Goal: Transaction & Acquisition: Purchase product/service

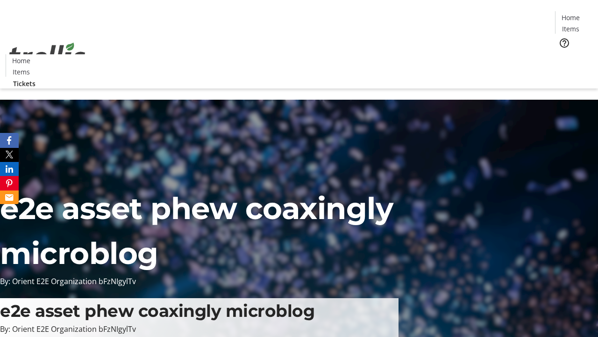
click at [563, 54] on span "Tickets" at bounding box center [574, 59] width 22 height 10
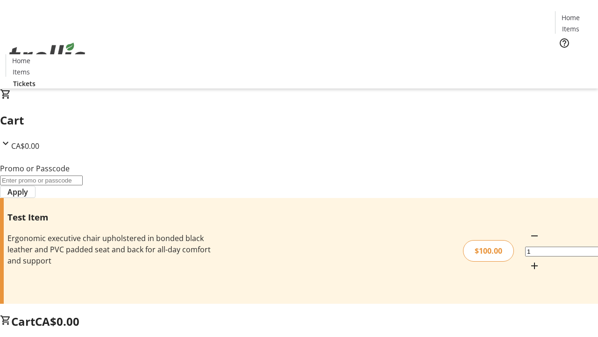
type input "PERCENT"
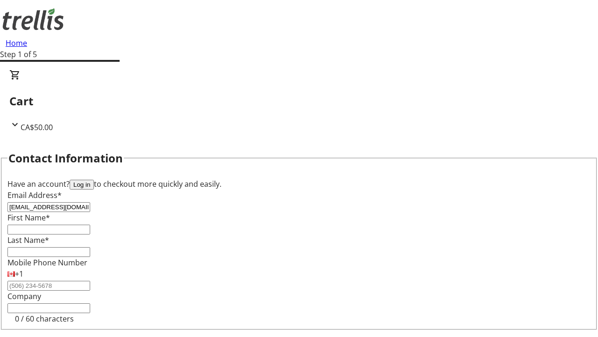
type input "[EMAIL_ADDRESS][DOMAIN_NAME]"
type input "[GEOGRAPHIC_DATA]"
type input "Mayert"
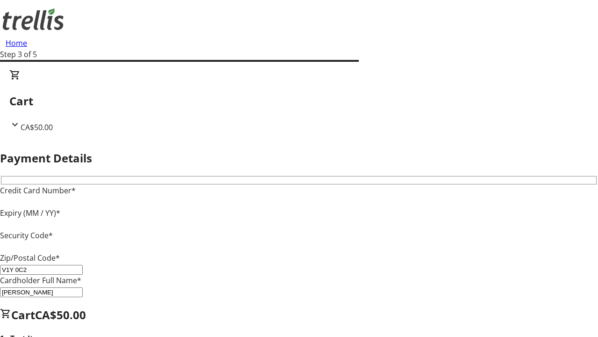
type input "V1Y 0C2"
